Goal: Transaction & Acquisition: Purchase product/service

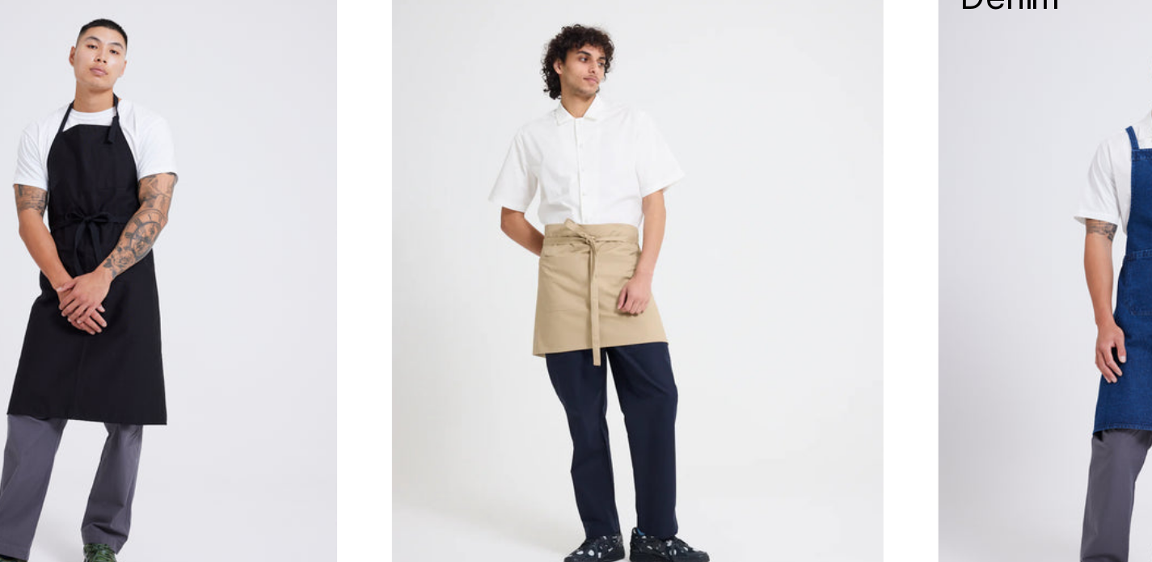
scroll to position [1068, 0]
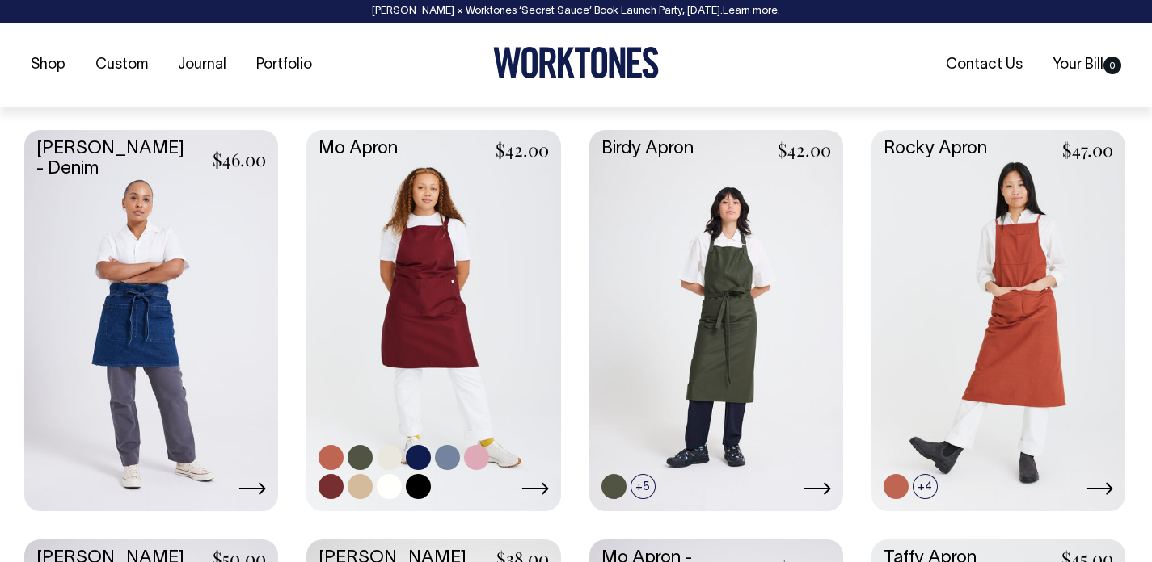
click at [417, 343] on link at bounding box center [433, 318] width 254 height 377
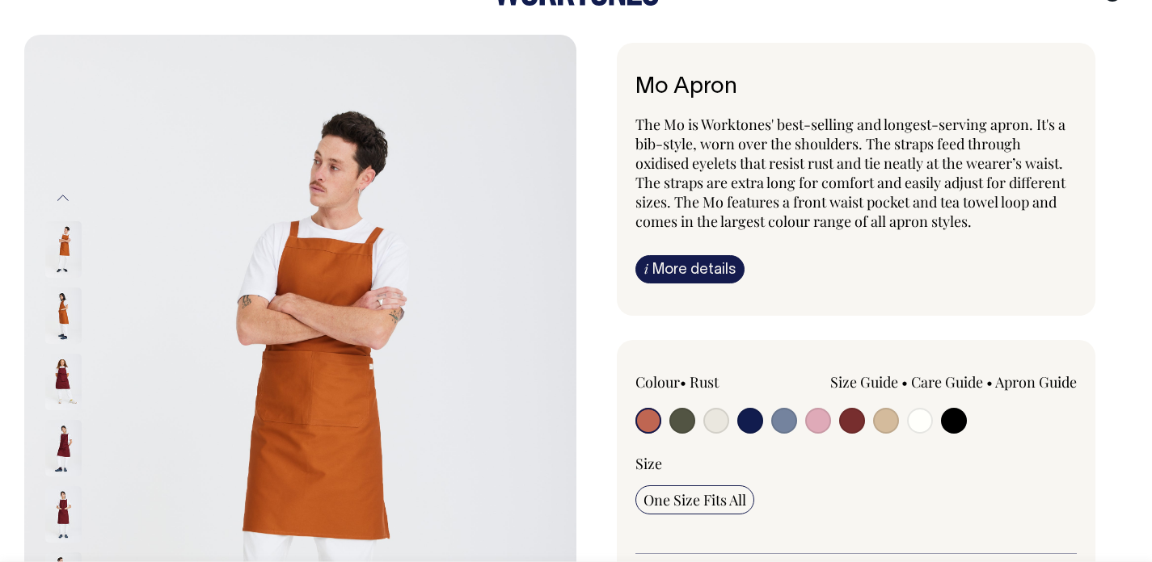
scroll to position [74, 0]
click at [676, 419] on input "radio" at bounding box center [682, 420] width 26 height 26
radio input "true"
select select "Olive"
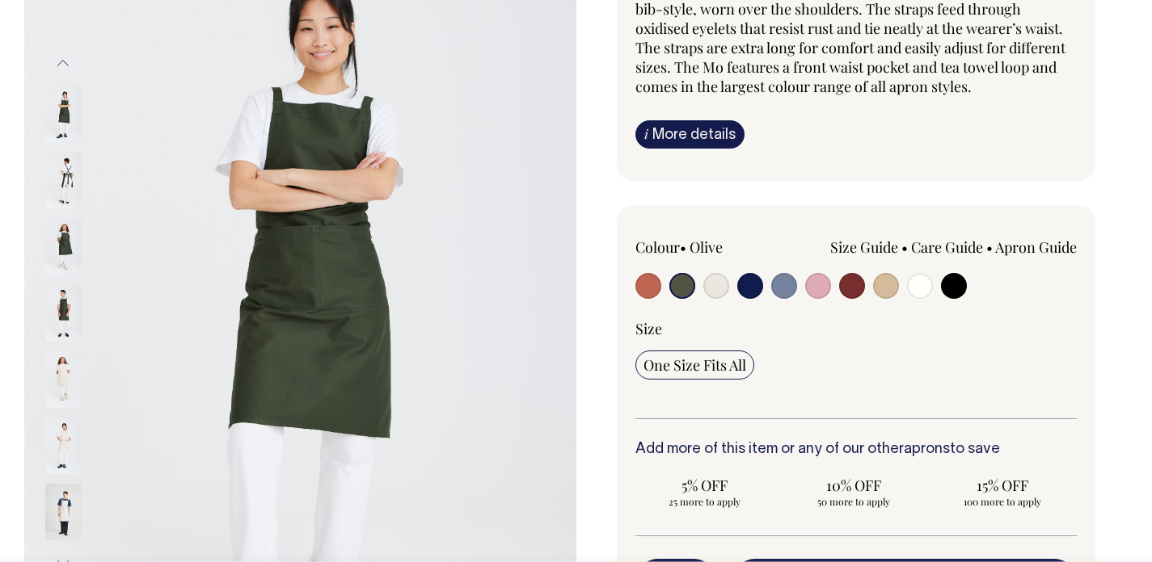
scroll to position [209, 0]
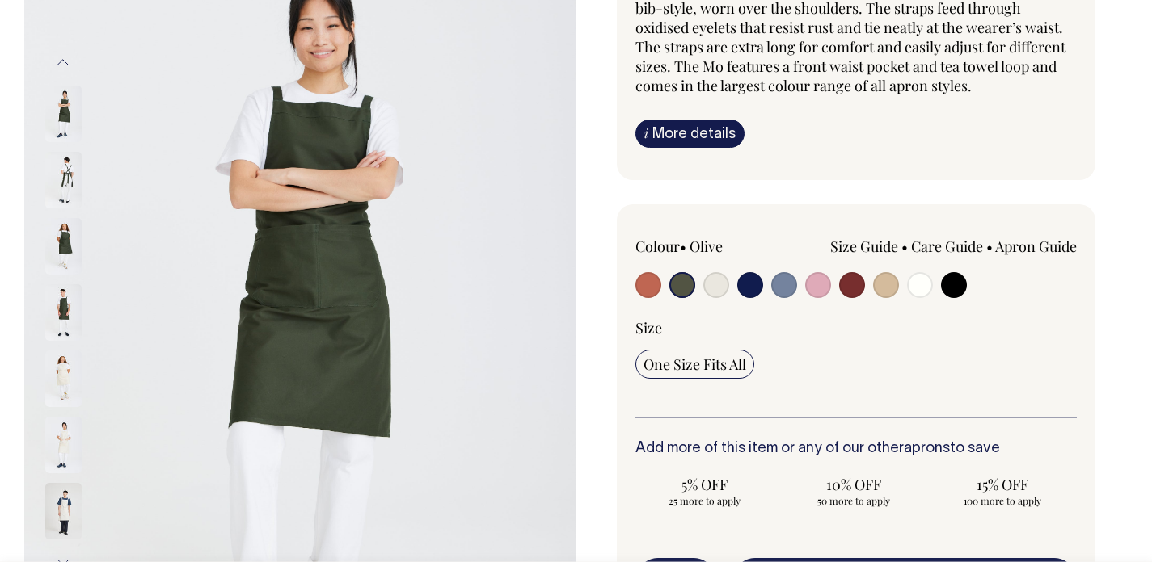
click at [64, 172] on img at bounding box center [63, 180] width 36 height 57
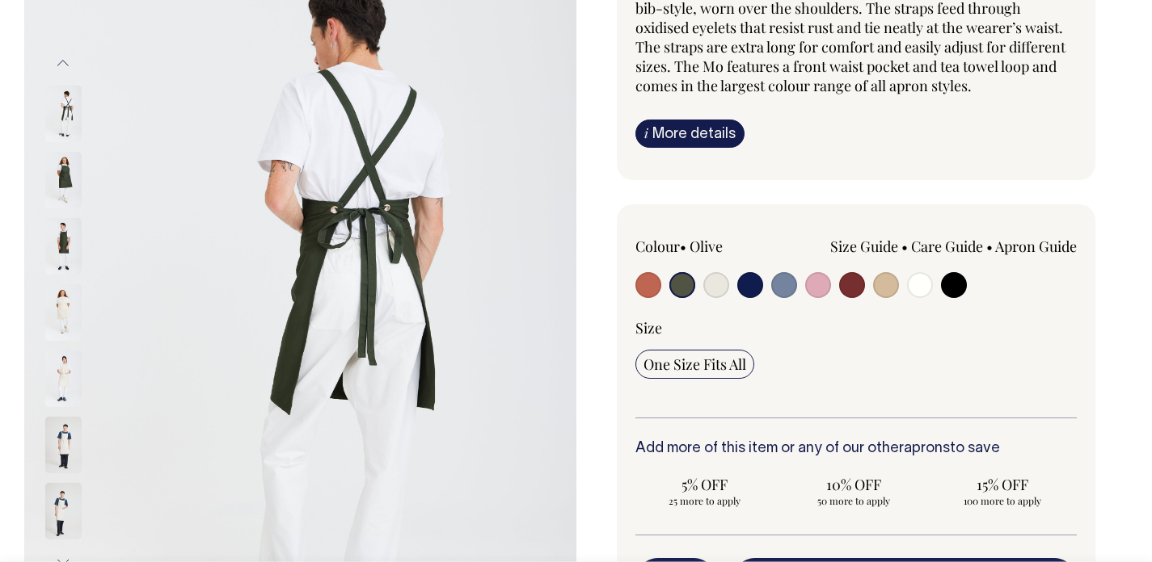
click at [701, 275] on div at bounding box center [723, 287] width 177 height 30
click at [720, 275] on input "radio" at bounding box center [716, 285] width 26 height 26
radio input "true"
select select "Natural"
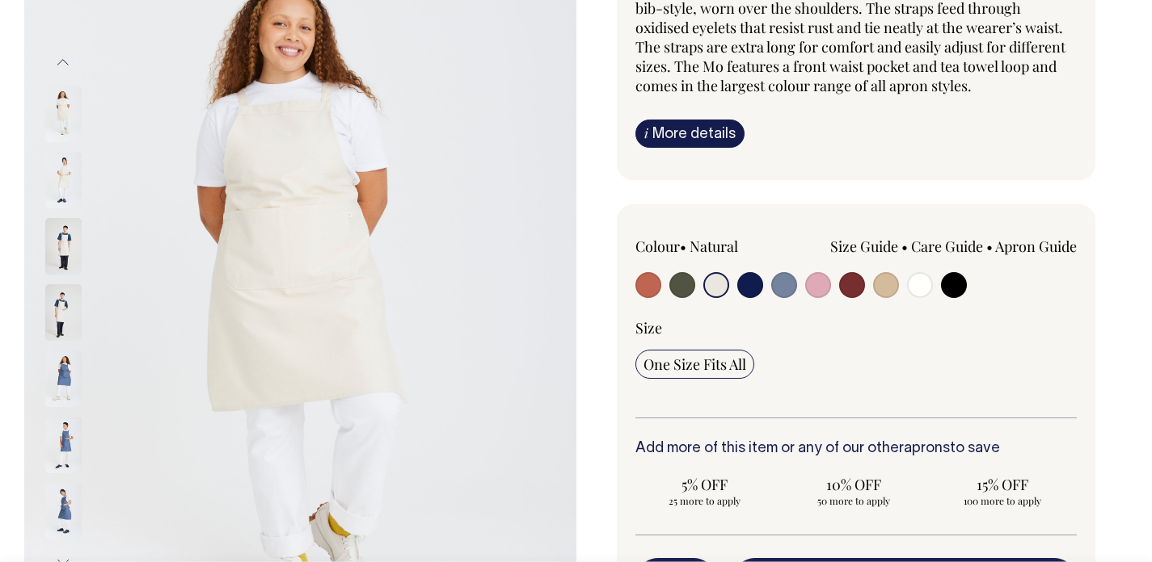
click at [676, 285] on input "radio" at bounding box center [682, 285] width 26 height 26
radio input "true"
select select "Olive"
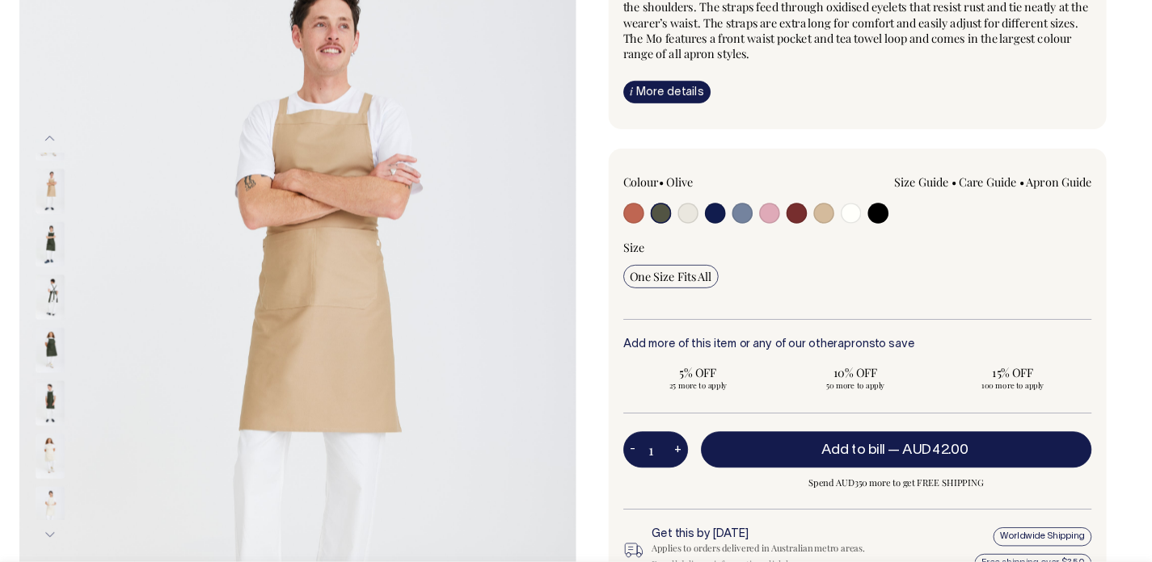
scroll to position [209, 0]
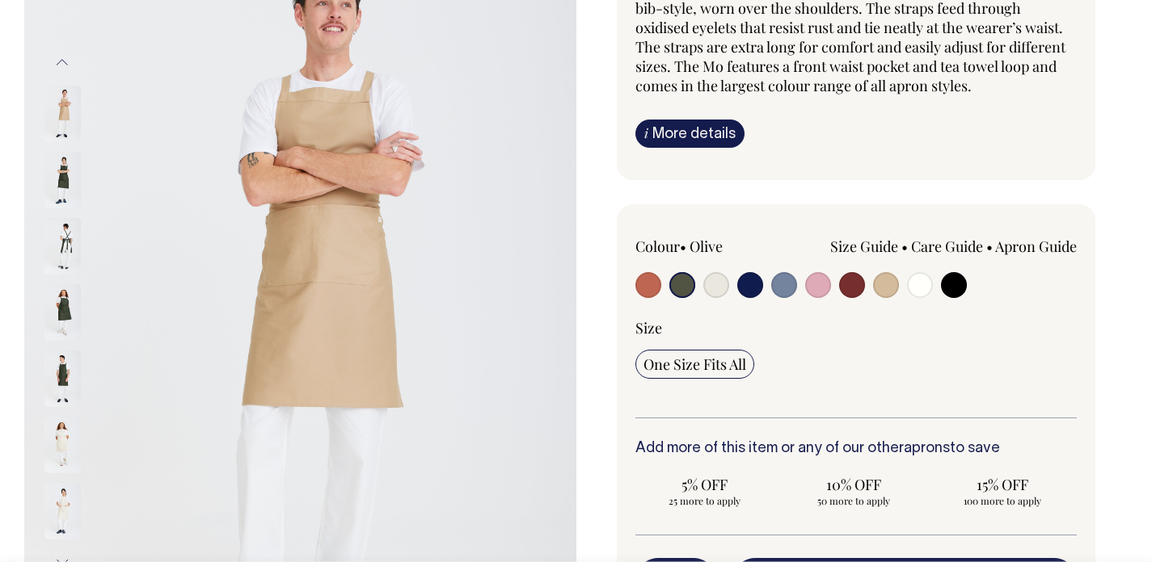
click at [68, 164] on img at bounding box center [62, 180] width 36 height 57
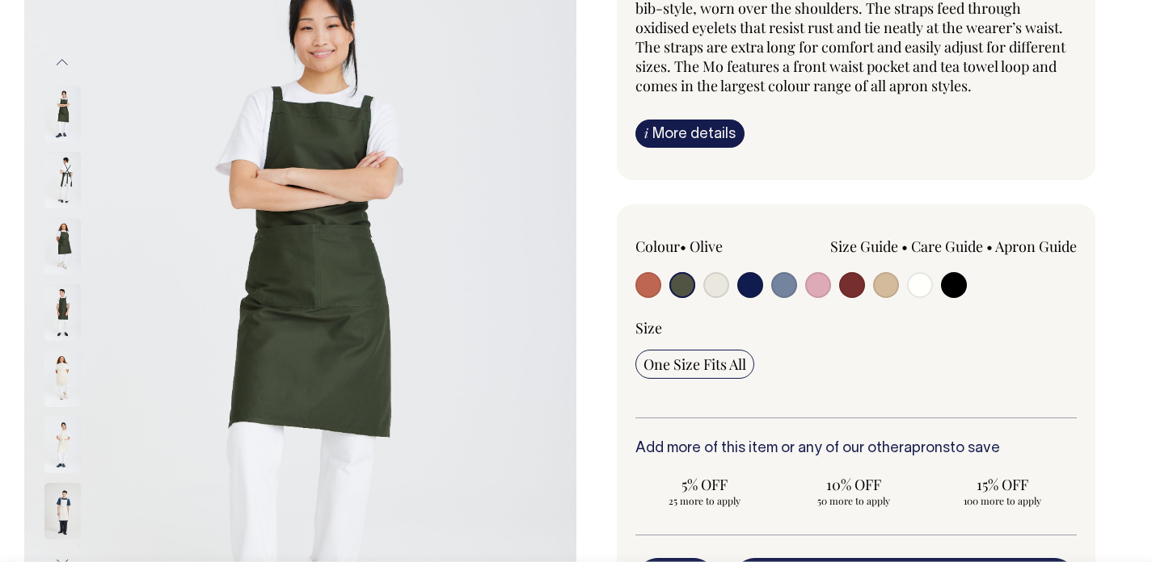
click at [65, 228] on img at bounding box center [62, 246] width 36 height 57
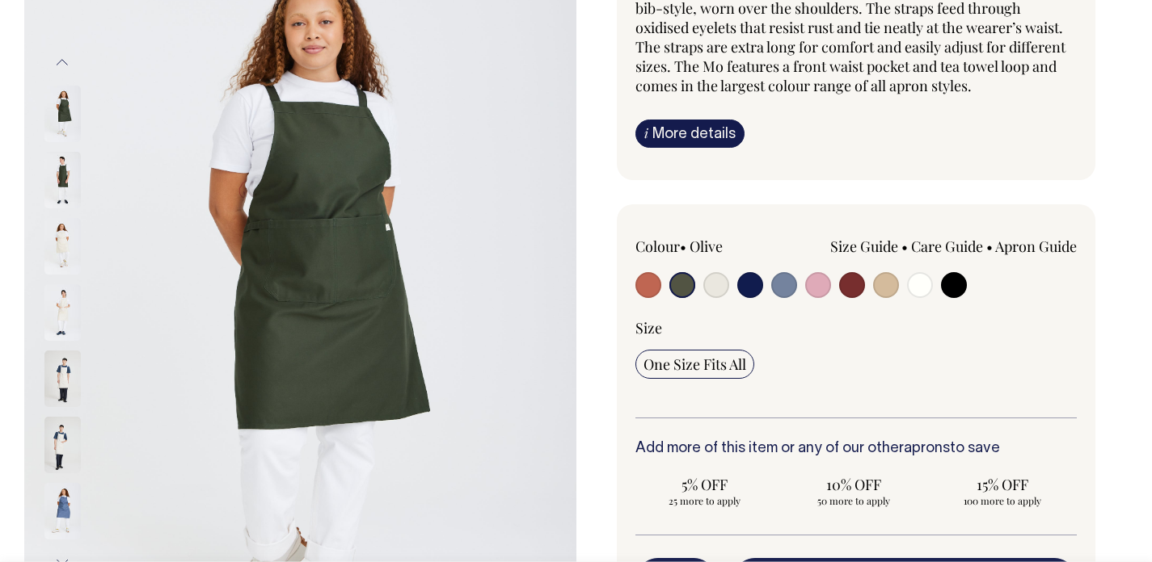
click at [268, 289] on img at bounding box center [300, 313] width 552 height 828
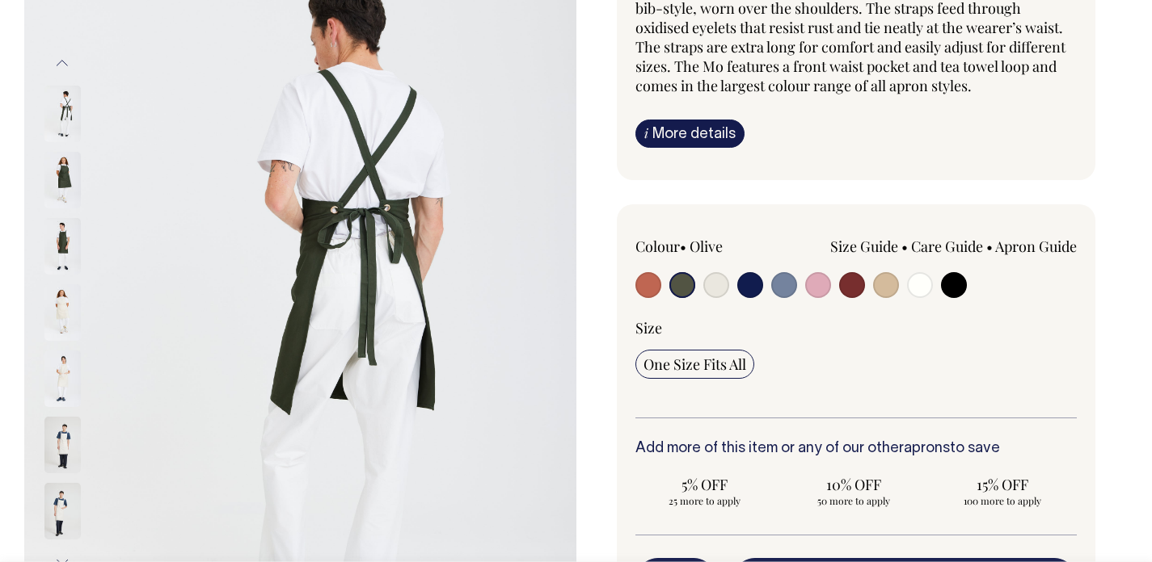
click at [50, 193] on img at bounding box center [62, 180] width 36 height 57
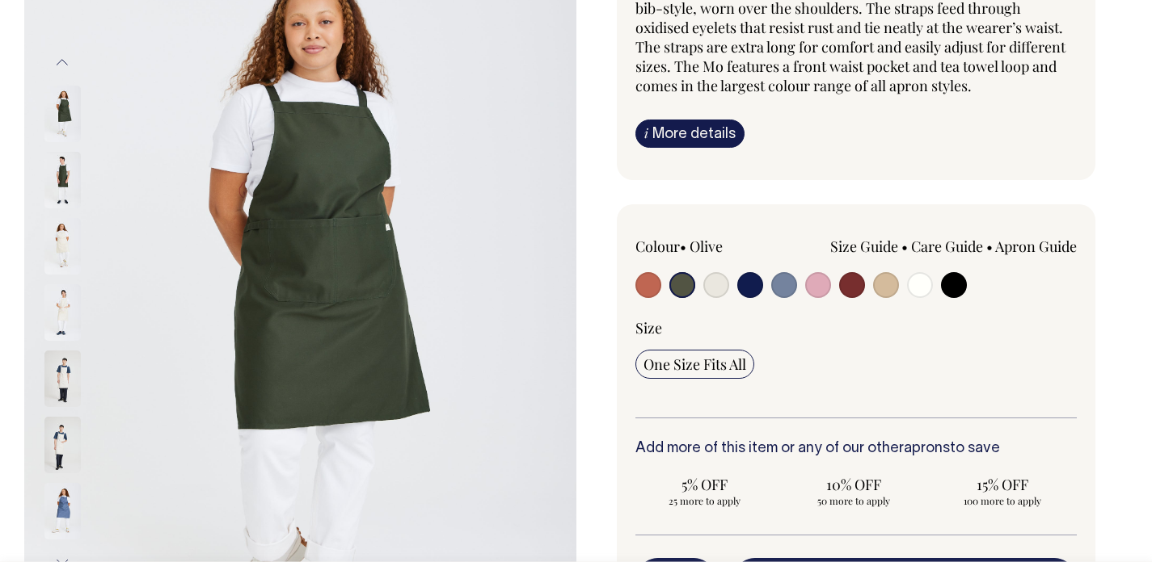
click at [57, 183] on img at bounding box center [62, 180] width 36 height 57
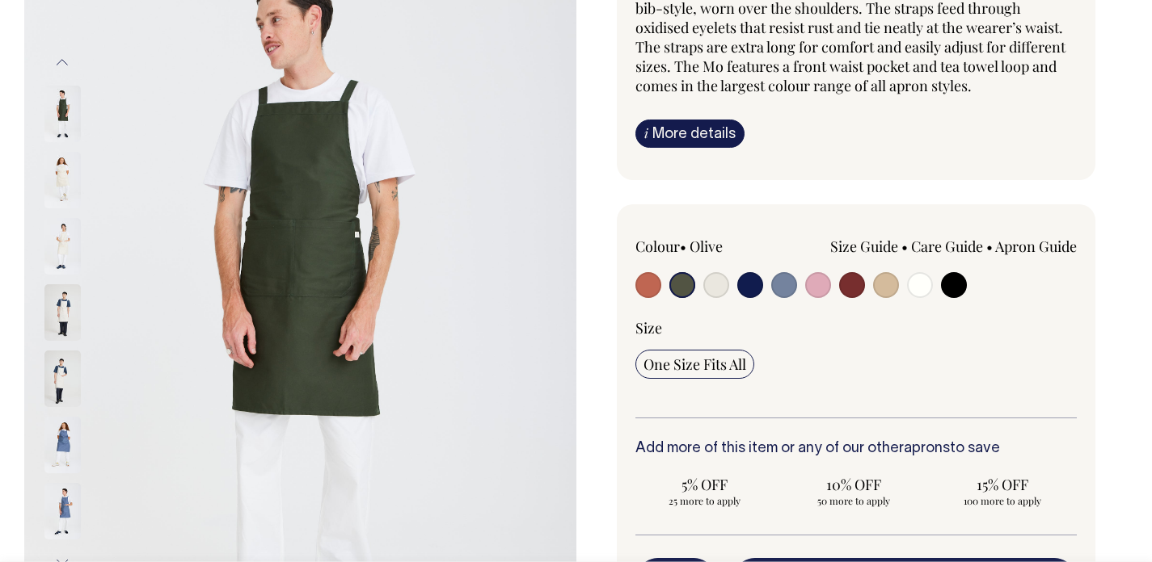
click at [74, 76] on img at bounding box center [62, 47] width 36 height 57
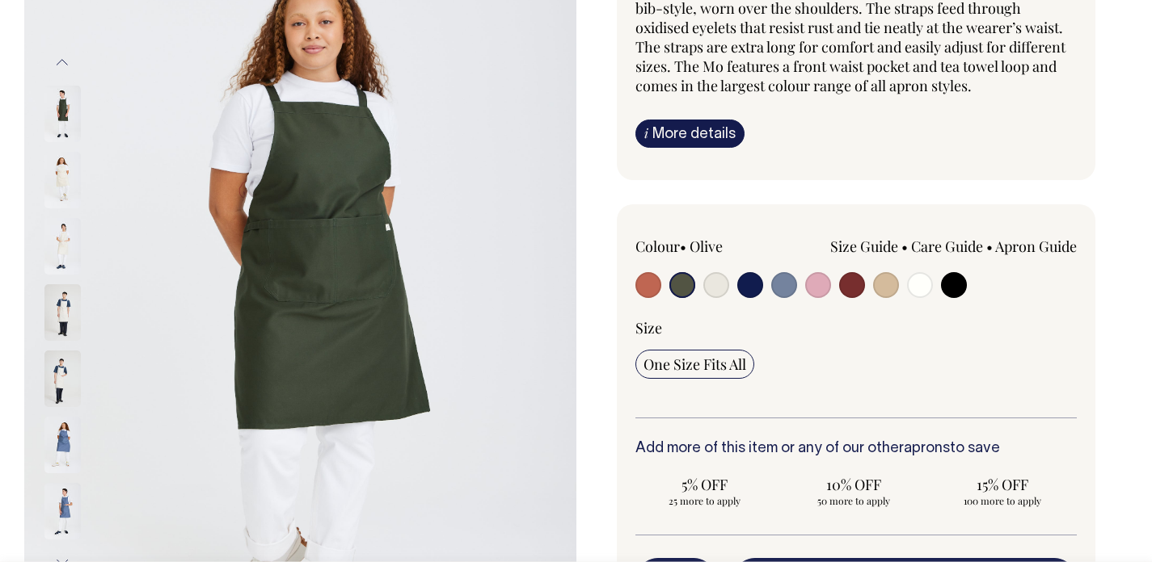
click at [64, 65] on button "Previous" at bounding box center [62, 62] width 24 height 36
click at [64, 62] on button "Previous" at bounding box center [62, 62] width 24 height 36
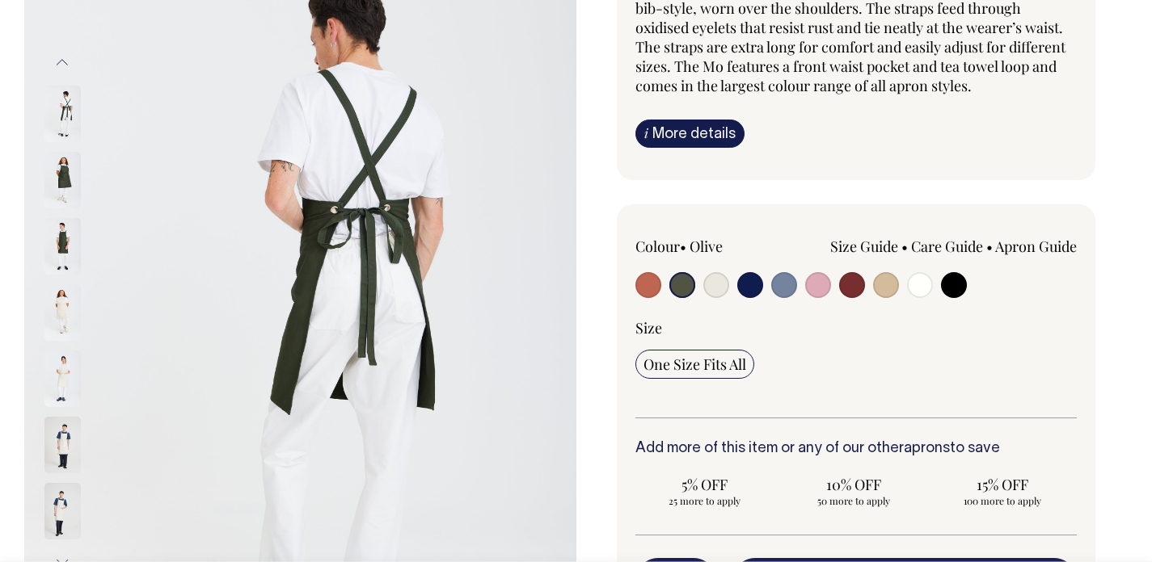
click at [64, 62] on button "Previous" at bounding box center [62, 62] width 24 height 36
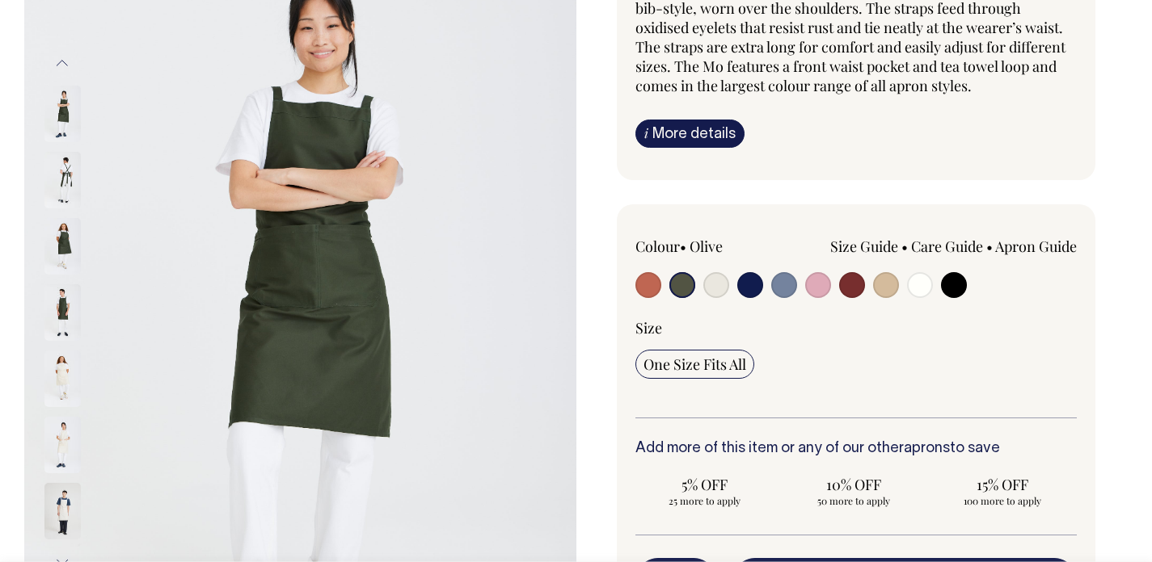
click at [64, 176] on img at bounding box center [62, 180] width 36 height 57
click at [70, 144] on div at bounding box center [85, 114] width 82 height 66
click at [70, 99] on img at bounding box center [62, 114] width 36 height 57
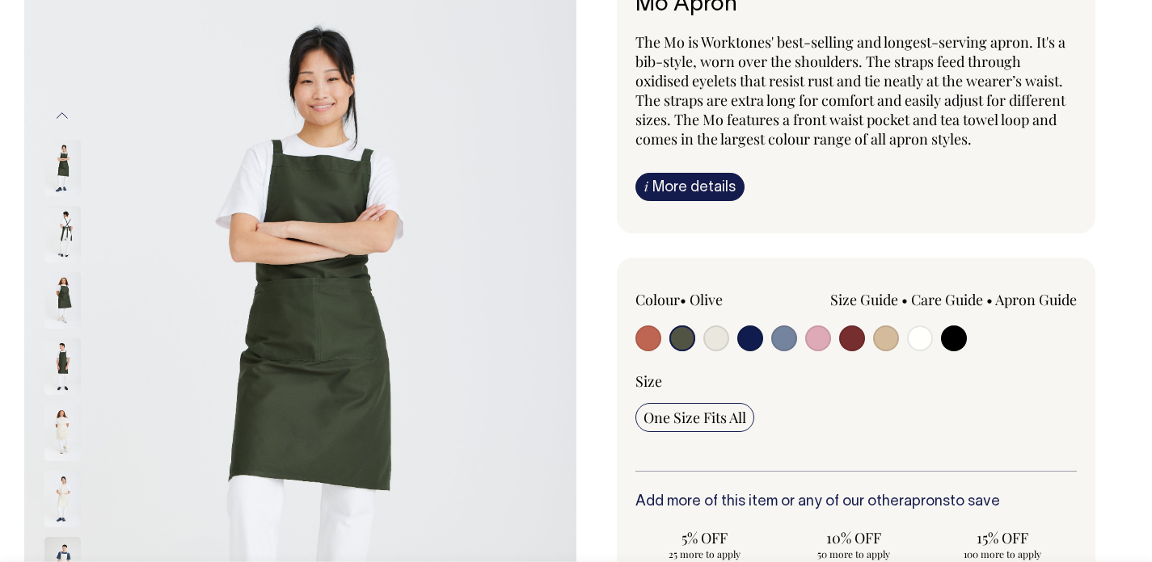
scroll to position [154, 0]
click at [65, 224] on img at bounding box center [62, 235] width 36 height 57
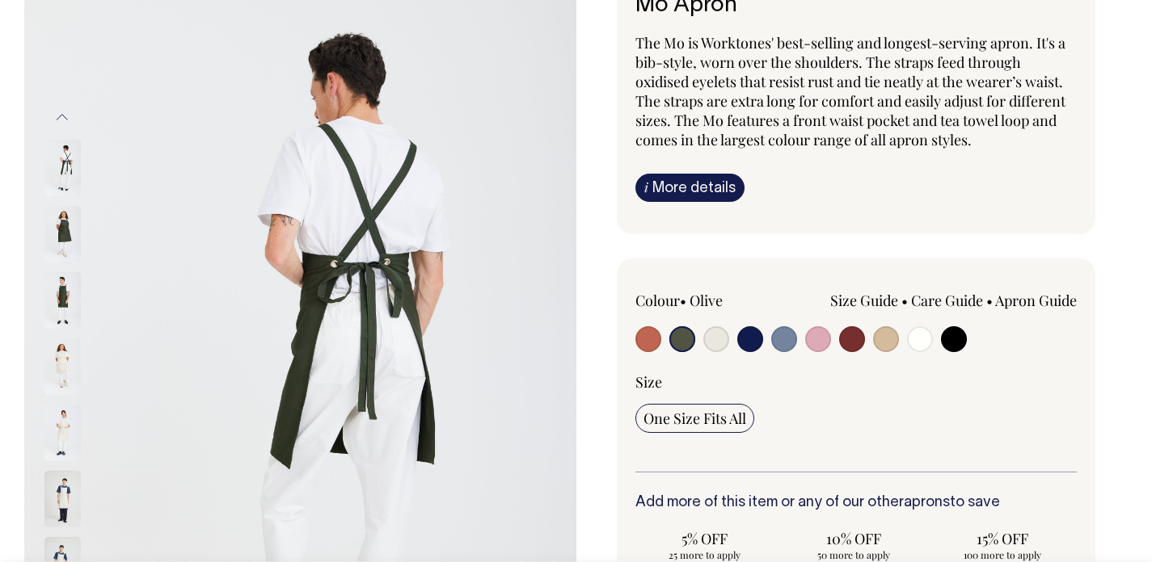
click at [69, 230] on img at bounding box center [62, 234] width 36 height 57
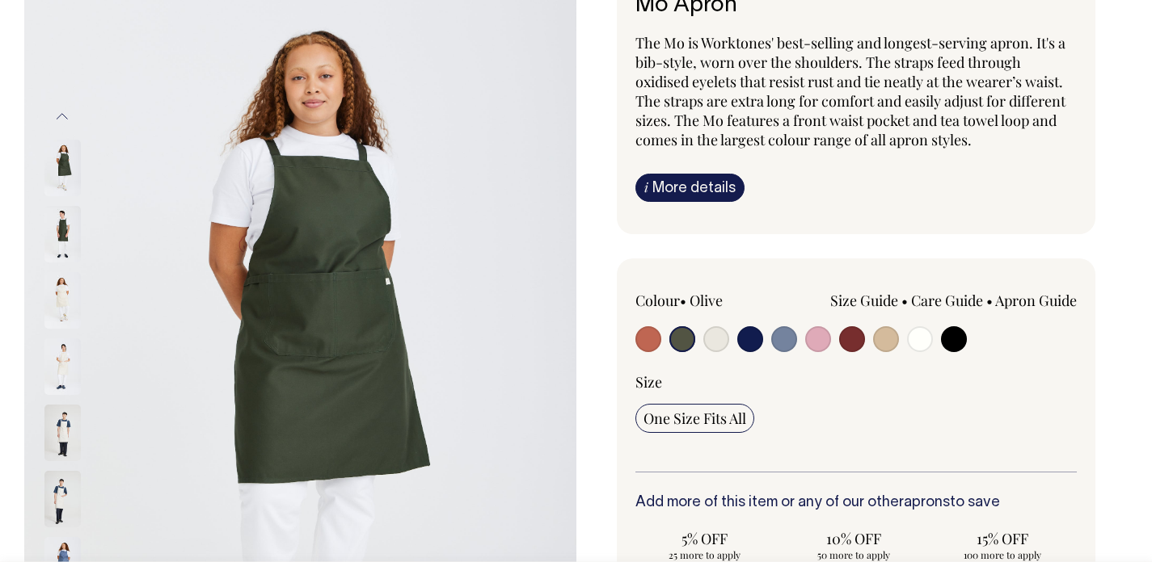
click at [62, 307] on img at bounding box center [62, 300] width 36 height 57
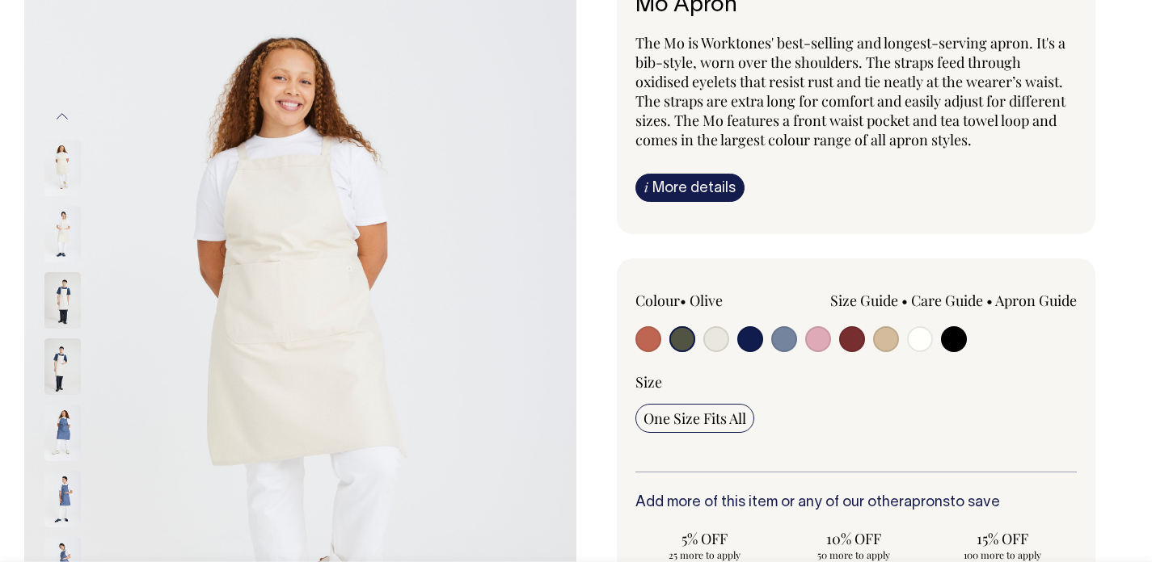
click at [65, 114] on button "Previous" at bounding box center [62, 117] width 24 height 36
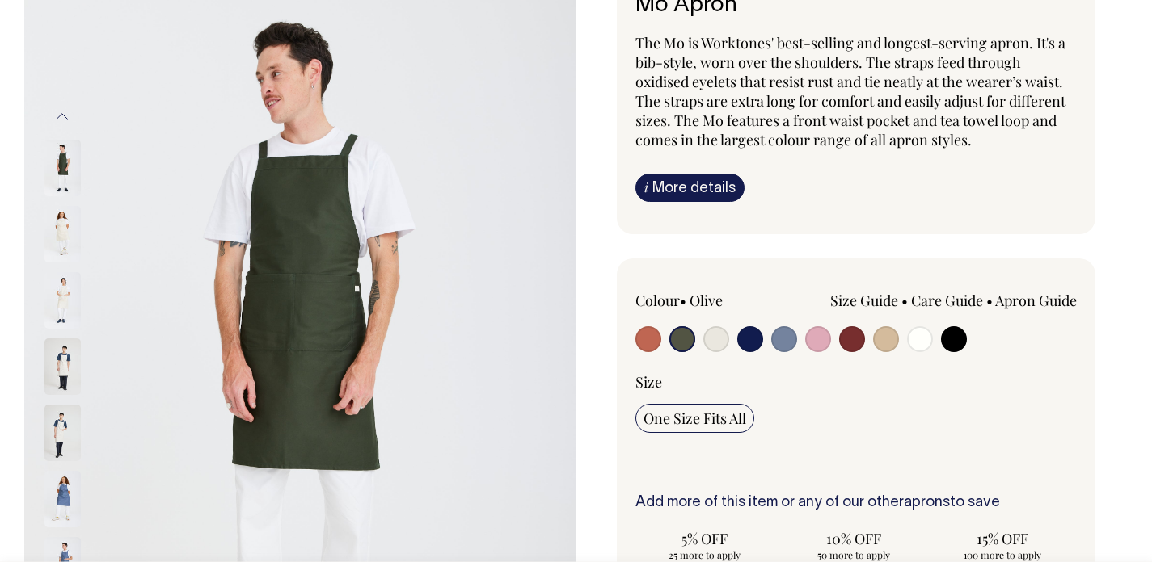
click at [65, 181] on img at bounding box center [62, 168] width 36 height 57
click at [63, 117] on button "Previous" at bounding box center [62, 117] width 24 height 36
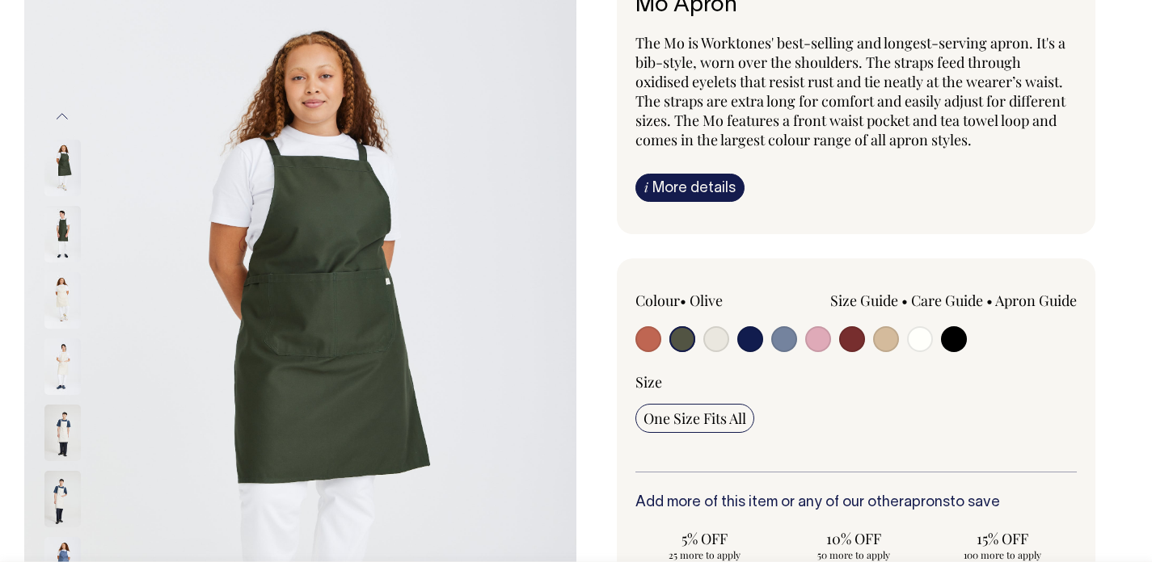
click at [66, 119] on button "Previous" at bounding box center [62, 117] width 24 height 36
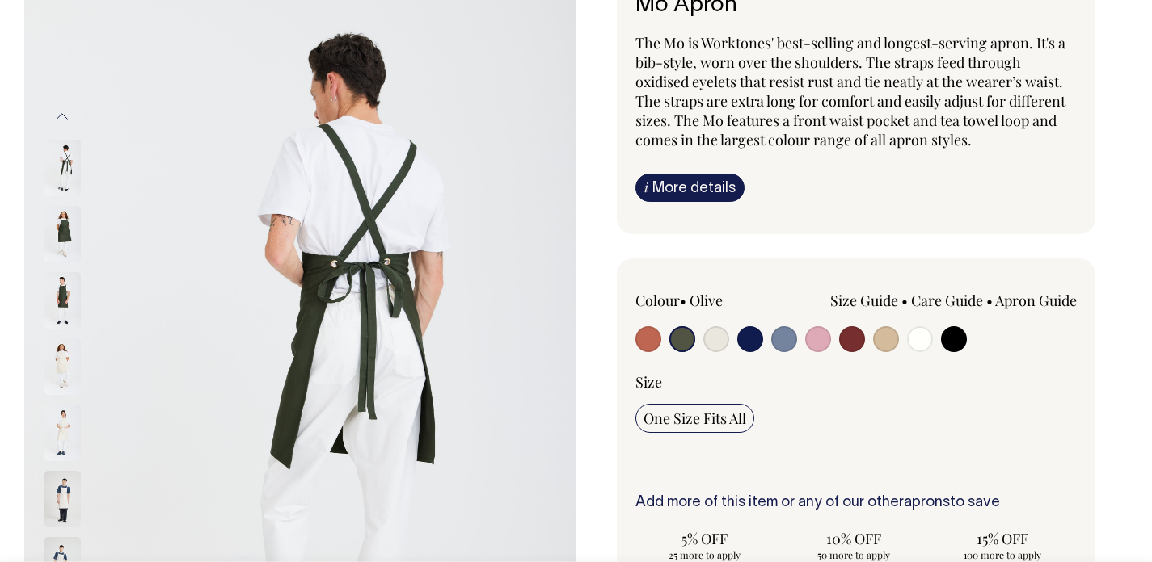
click at [66, 119] on button "Previous" at bounding box center [62, 117] width 24 height 36
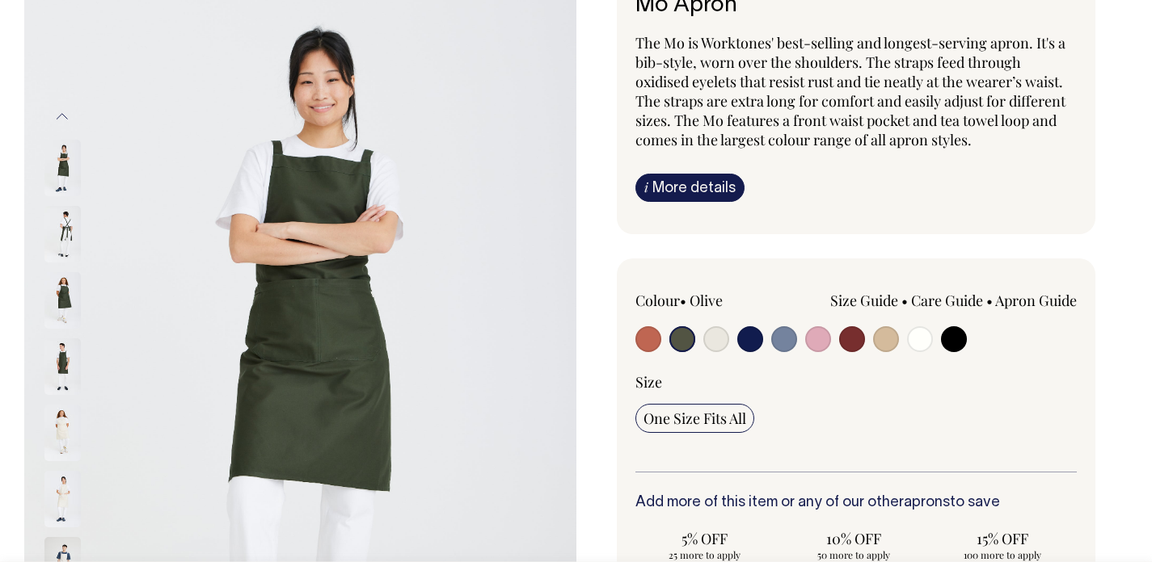
click at [66, 119] on button "Previous" at bounding box center [62, 117] width 24 height 36
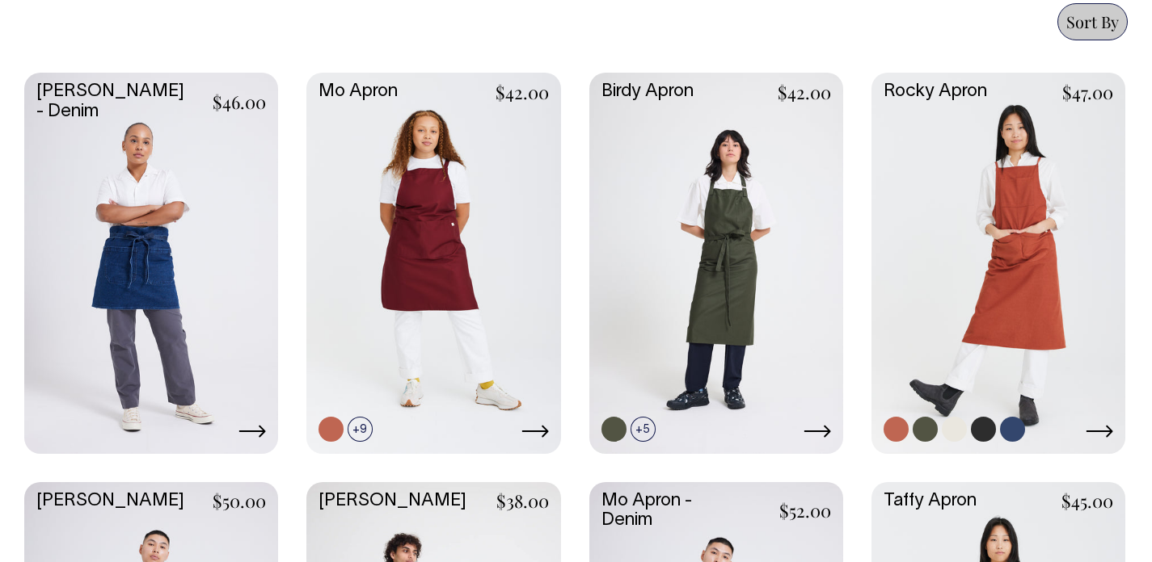
scroll to position [676, 0]
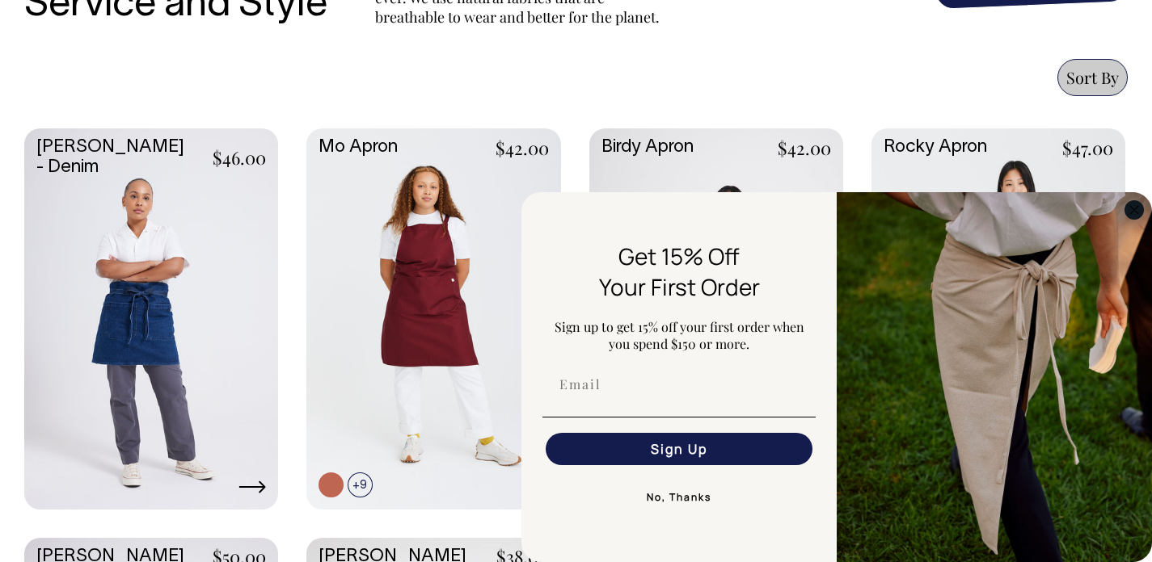
click at [1134, 209] on circle "Close dialog" at bounding box center [1134, 209] width 19 height 19
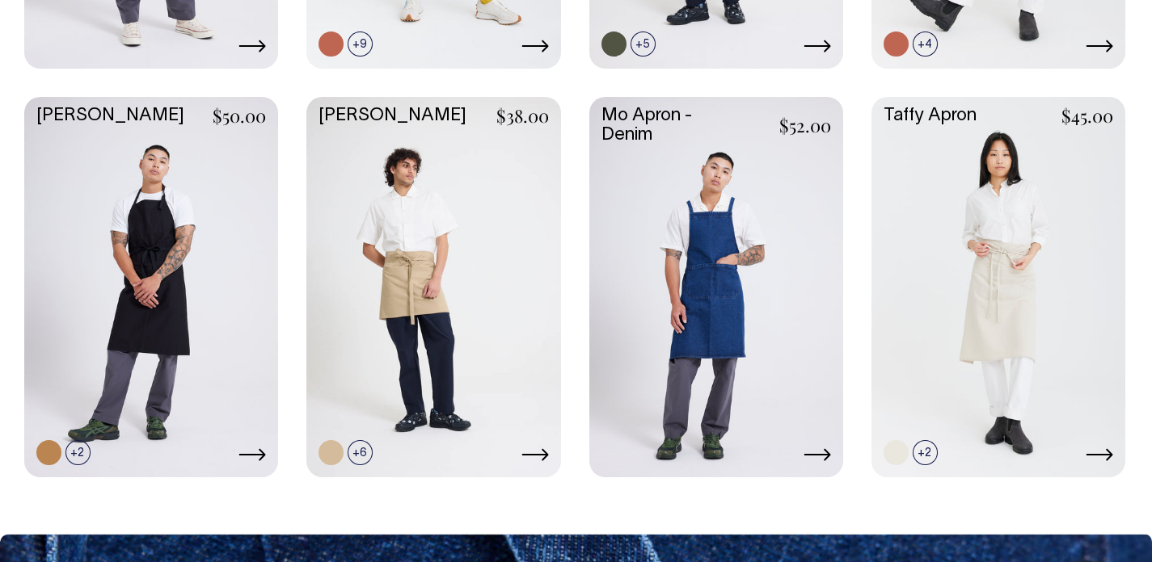
scroll to position [1115, 0]
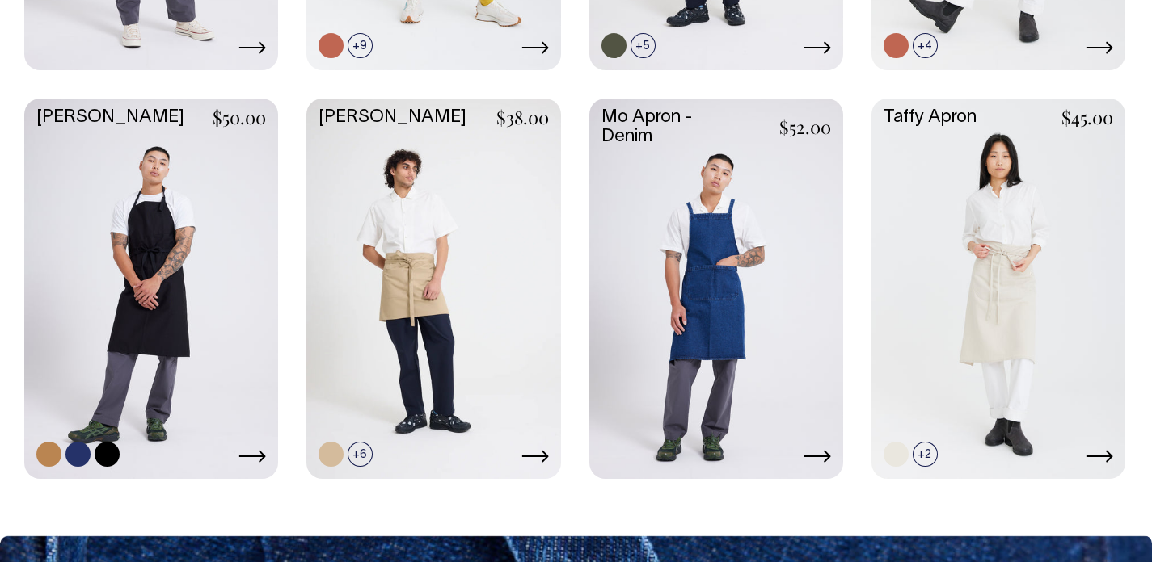
click at [228, 237] on link at bounding box center [151, 287] width 254 height 377
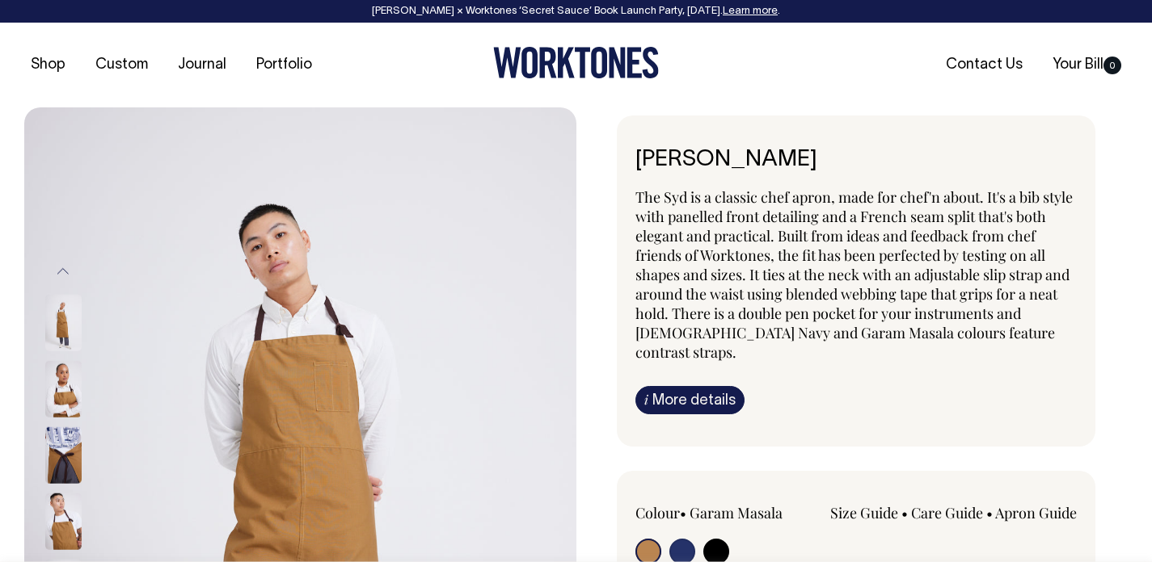
click at [63, 328] on img at bounding box center [63, 322] width 36 height 57
click at [73, 470] on img at bounding box center [63, 455] width 36 height 57
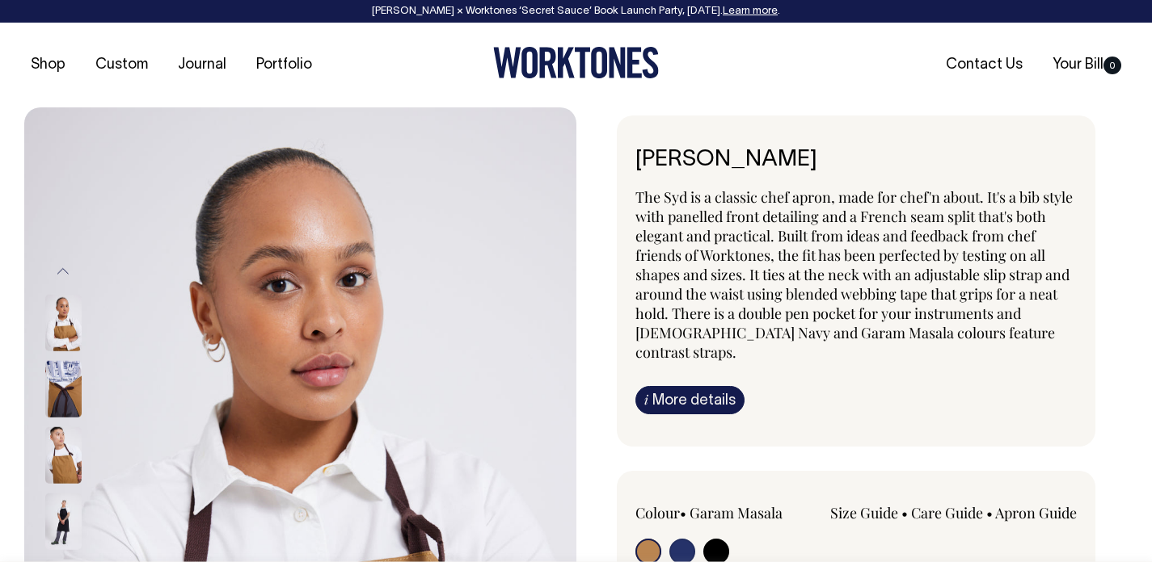
click at [67, 516] on img at bounding box center [63, 521] width 36 height 57
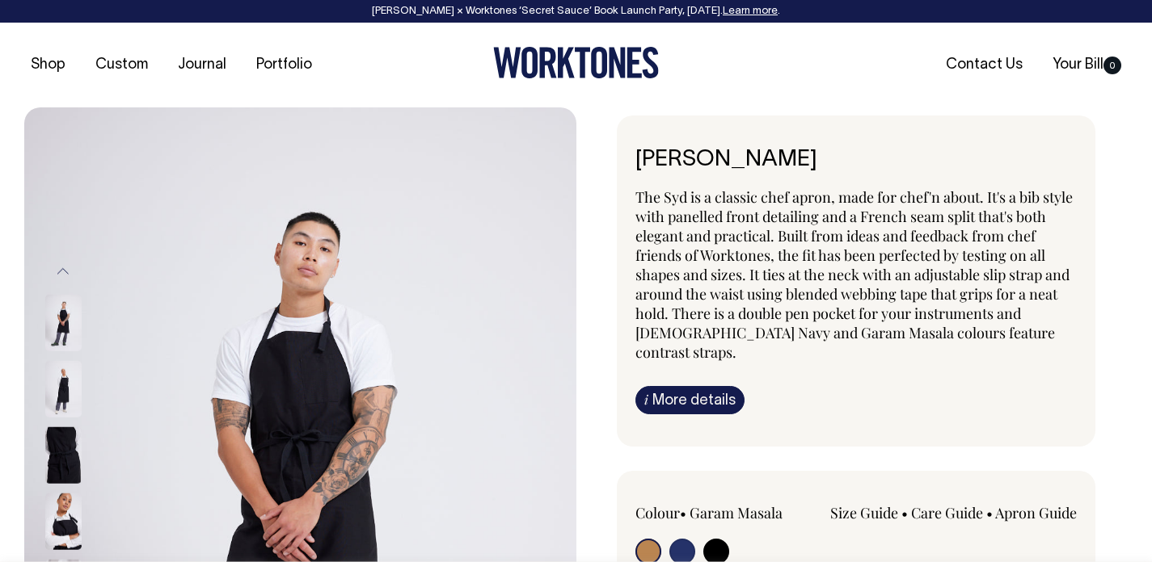
click at [70, 422] on div at bounding box center [84, 389] width 81 height 66
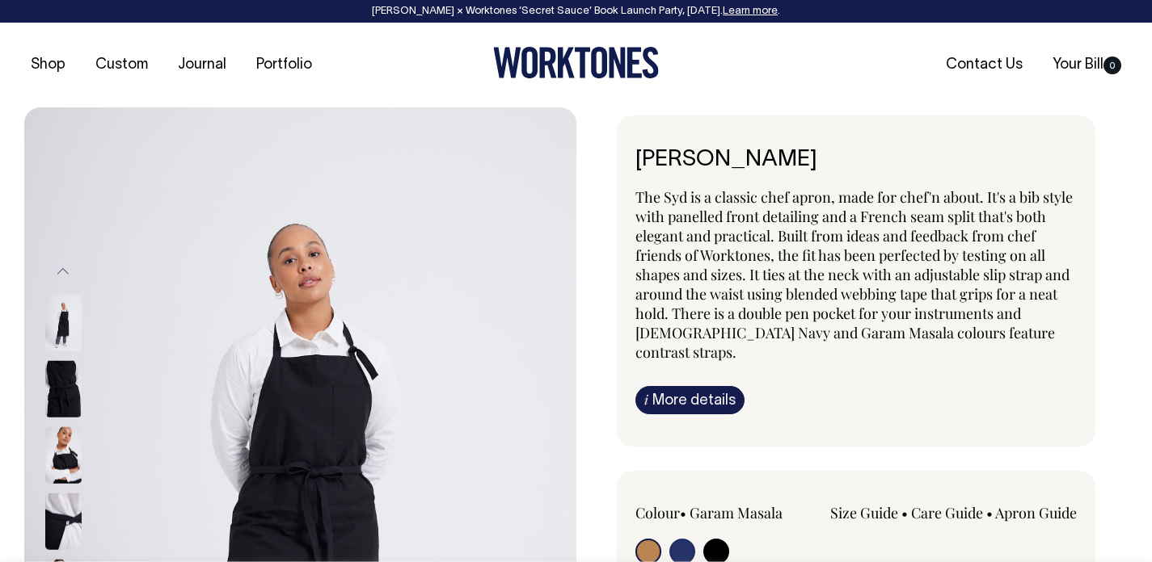
click at [66, 370] on img at bounding box center [63, 388] width 36 height 57
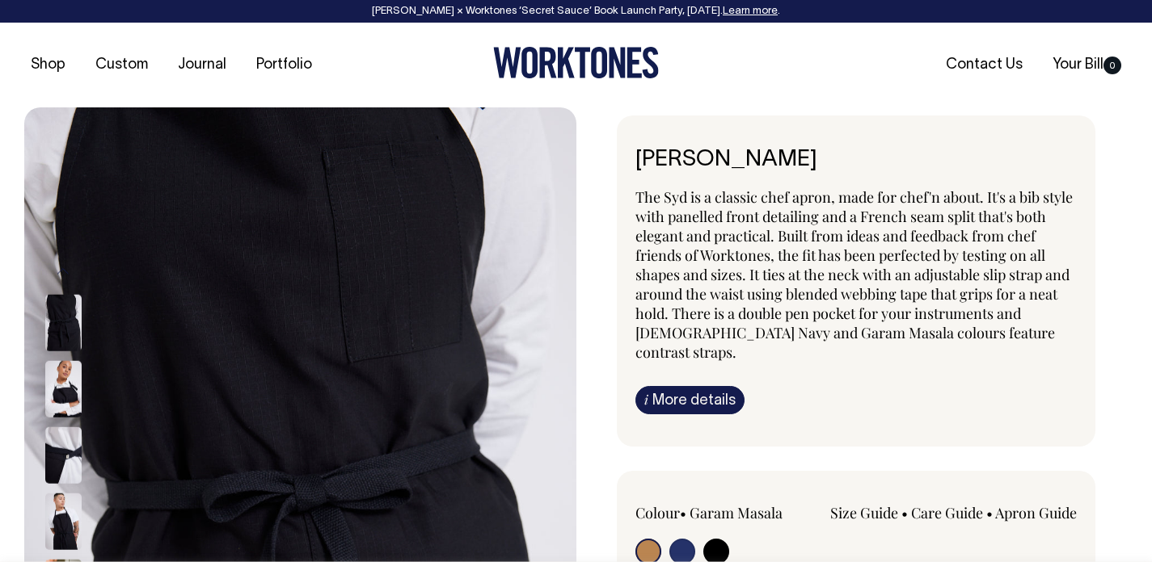
click at [60, 317] on img at bounding box center [63, 322] width 36 height 57
click at [67, 374] on img at bounding box center [63, 388] width 36 height 57
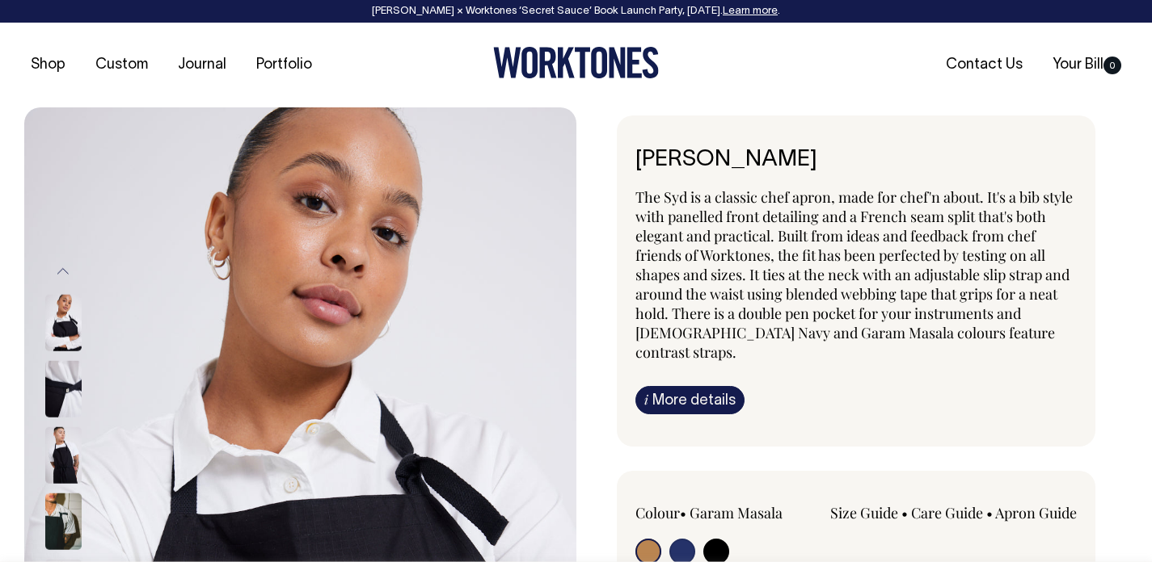
click at [64, 468] on img at bounding box center [63, 455] width 36 height 57
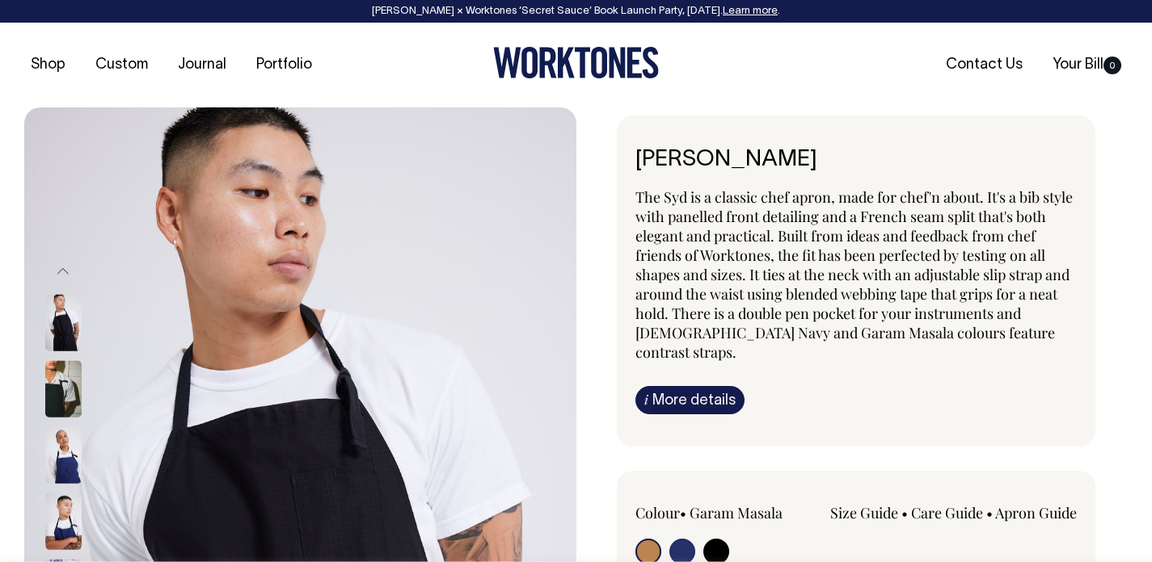
click at [70, 378] on img at bounding box center [63, 388] width 36 height 57
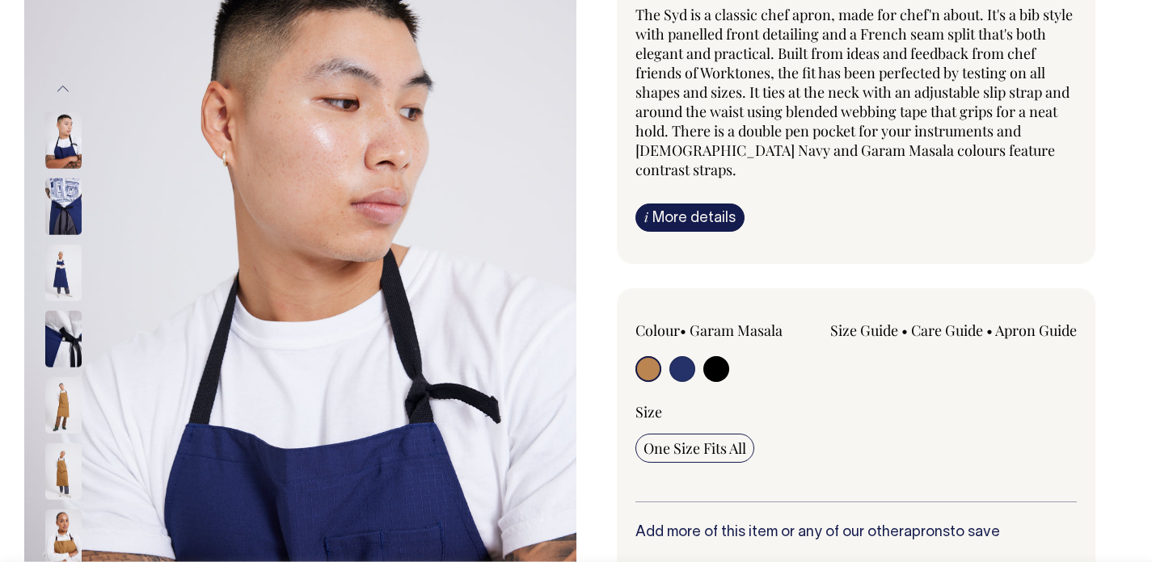
scroll to position [183, 0]
click at [71, 295] on img at bounding box center [63, 271] width 36 height 57
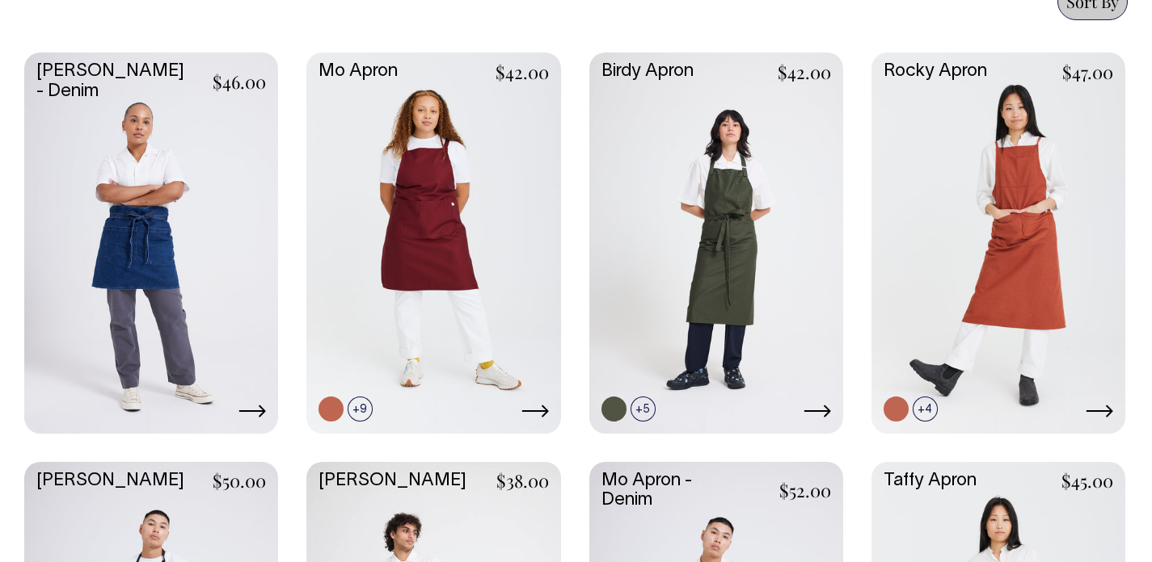
scroll to position [752, 0]
click at [473, 242] on link at bounding box center [433, 241] width 254 height 377
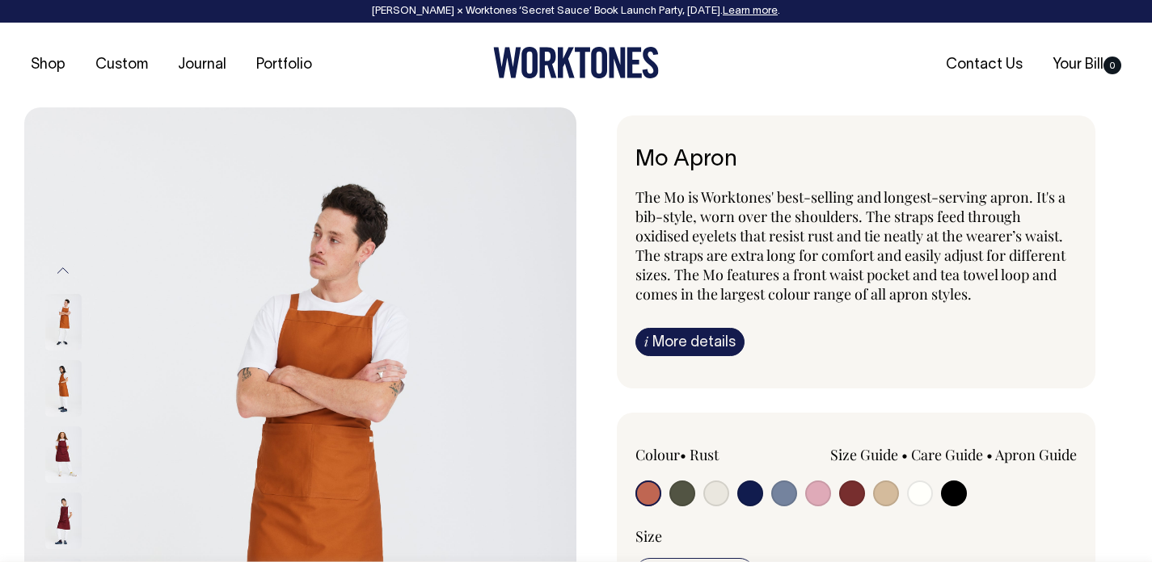
click at [680, 494] on input "radio" at bounding box center [682, 494] width 26 height 26
radio input "true"
select select "Olive"
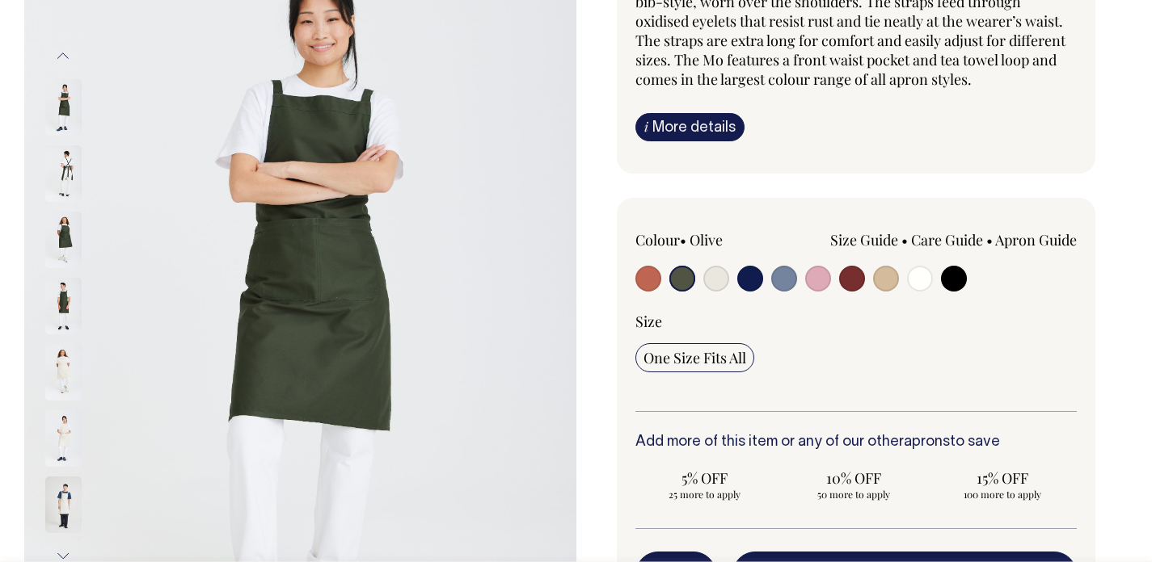
scroll to position [216, 0]
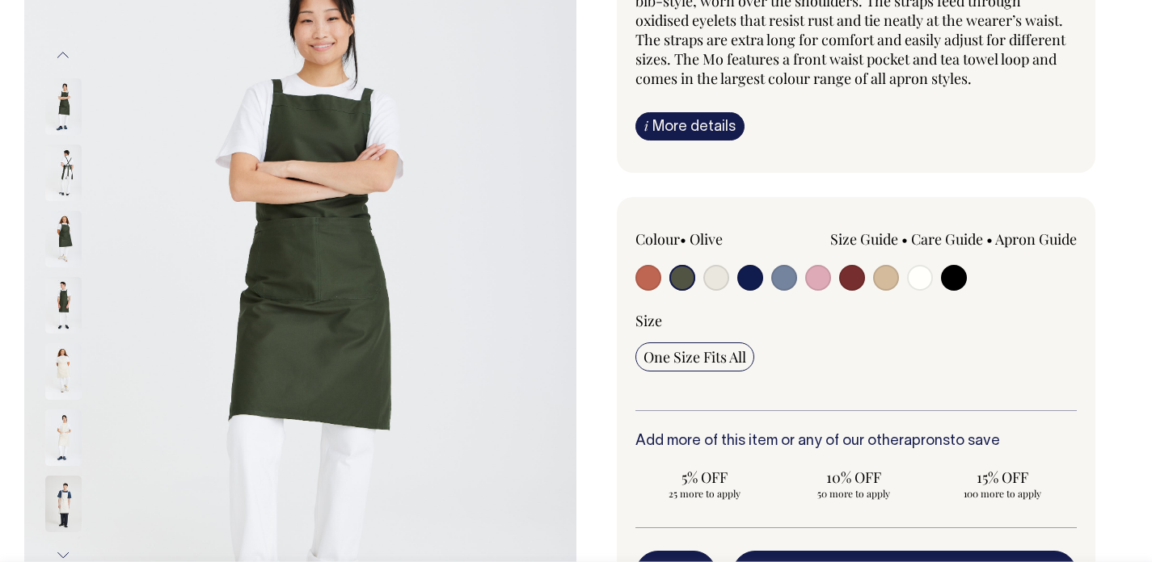
click at [65, 225] on img at bounding box center [63, 239] width 36 height 57
click at [715, 280] on input "radio" at bounding box center [716, 278] width 26 height 26
radio input "true"
select select "Natural"
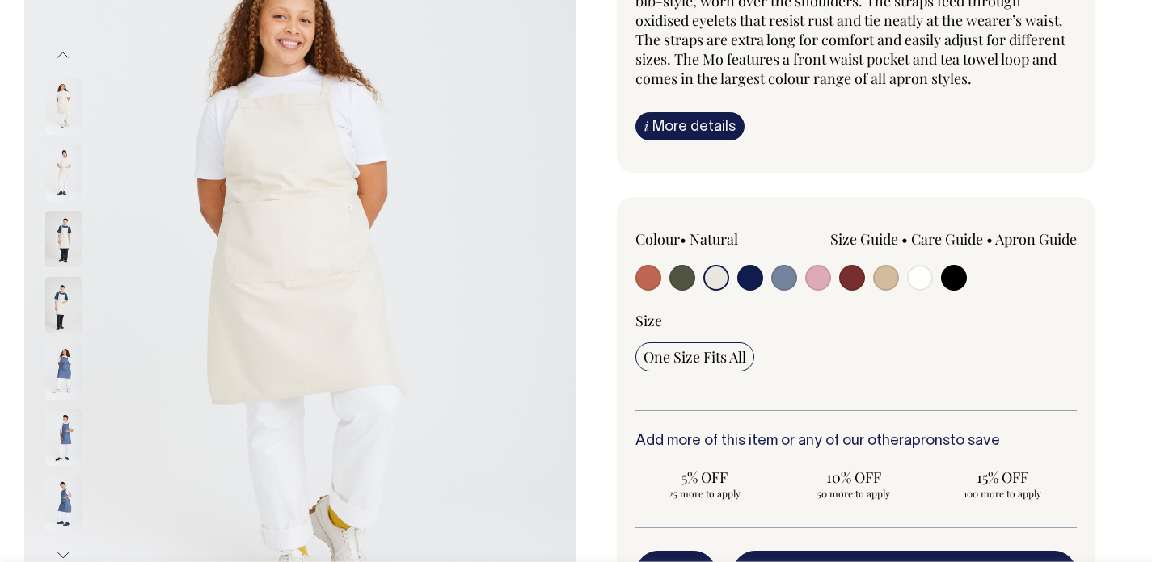
click at [752, 276] on input "radio" at bounding box center [750, 278] width 26 height 26
radio input "true"
select select "Dark Navy"
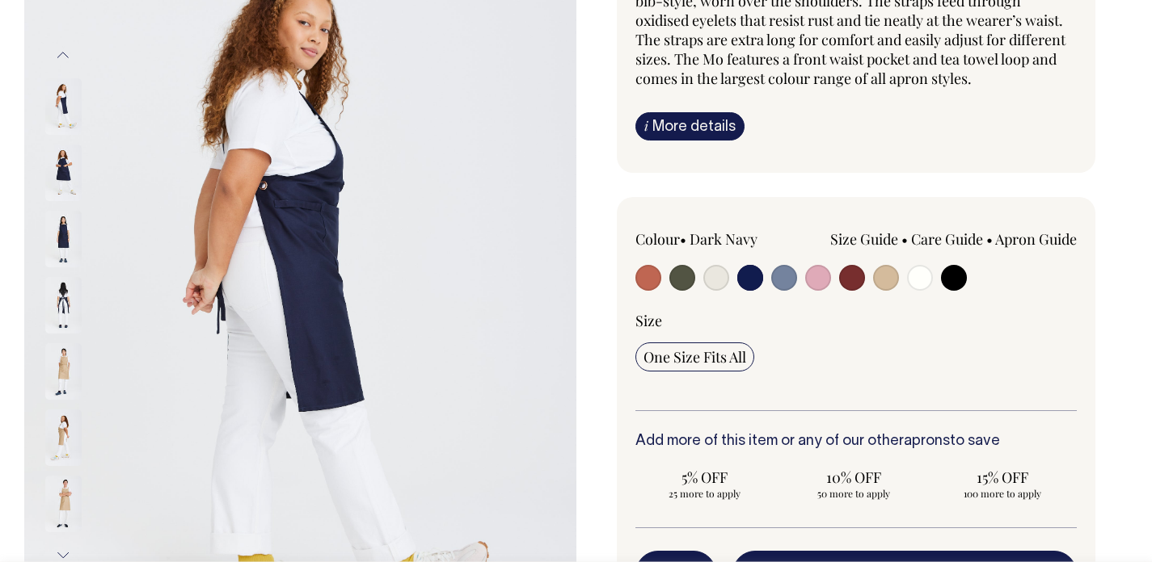
click at [784, 276] on input "radio" at bounding box center [784, 278] width 26 height 26
radio input "true"
select select "Blue/Grey"
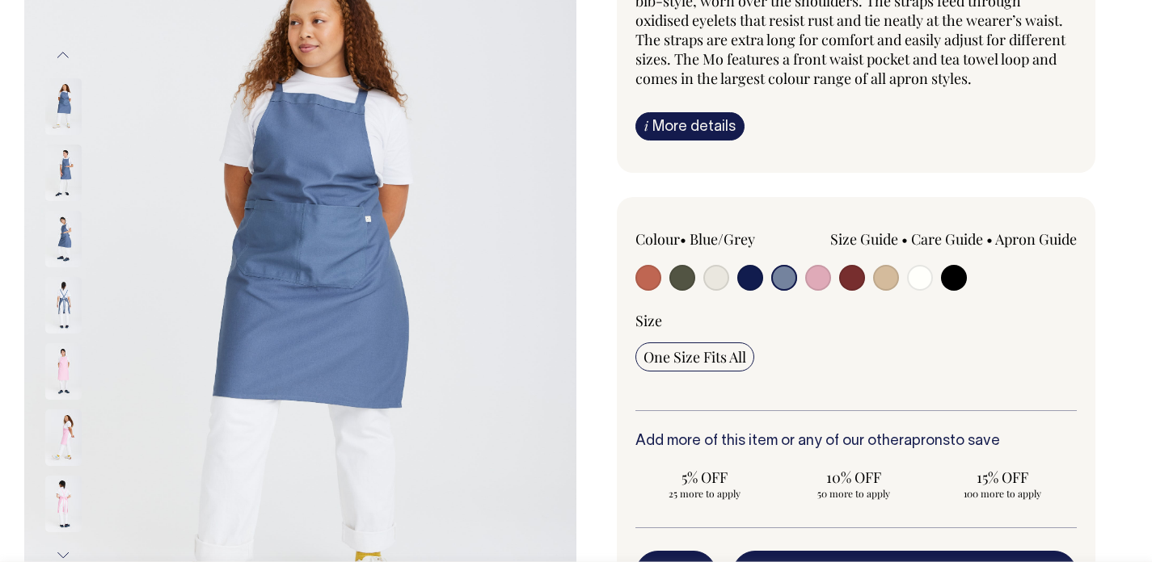
click at [686, 276] on input "radio" at bounding box center [682, 278] width 26 height 26
radio input "true"
select select "Olive"
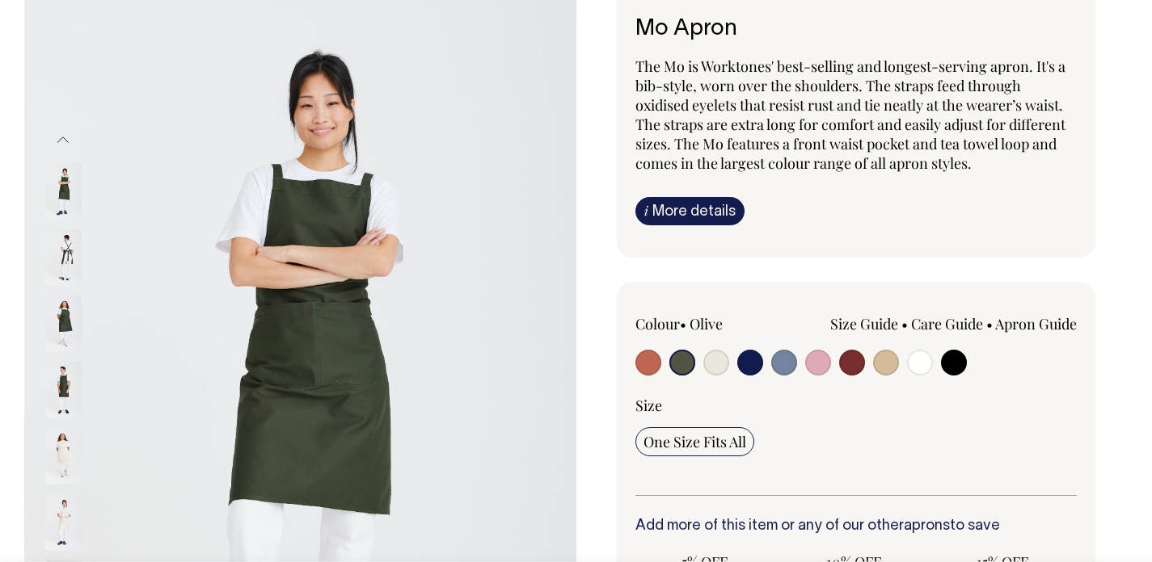
scroll to position [131, 0]
click at [67, 251] on img at bounding box center [63, 258] width 36 height 57
